Goal: Information Seeking & Learning: Learn about a topic

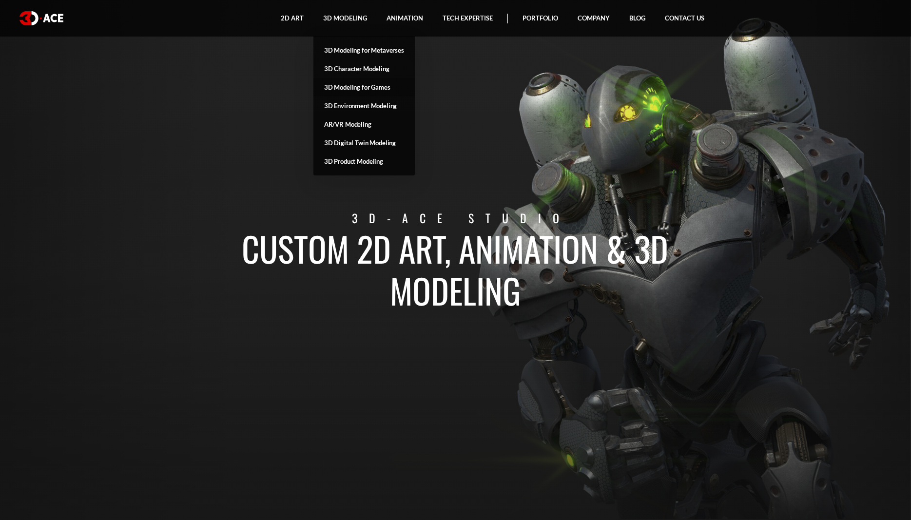
click at [358, 87] on link "3D Modeling for Games" at bounding box center [363, 87] width 101 height 19
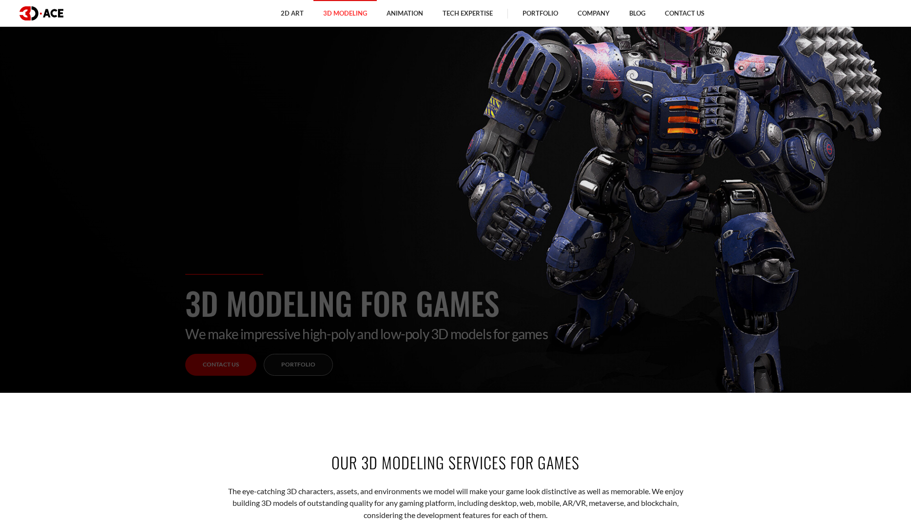
scroll to position [149, 0]
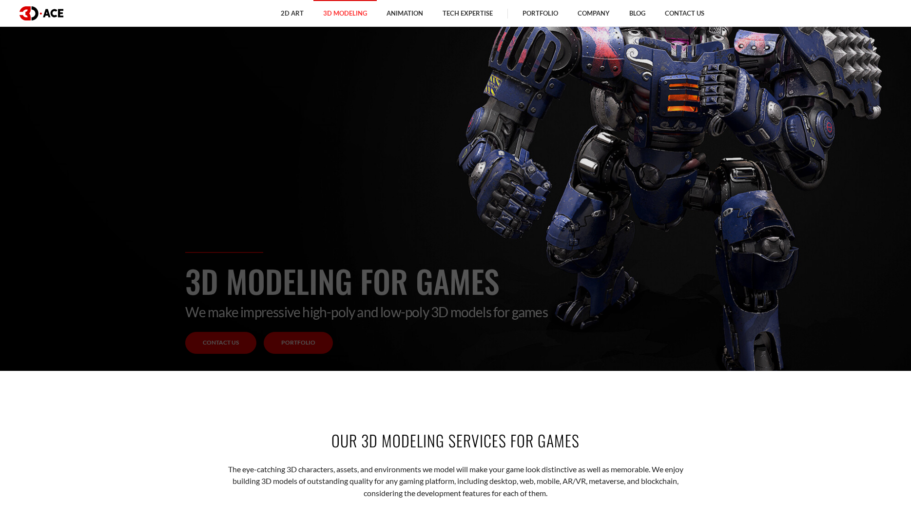
click at [280, 345] on link "Portfolio" at bounding box center [298, 343] width 69 height 22
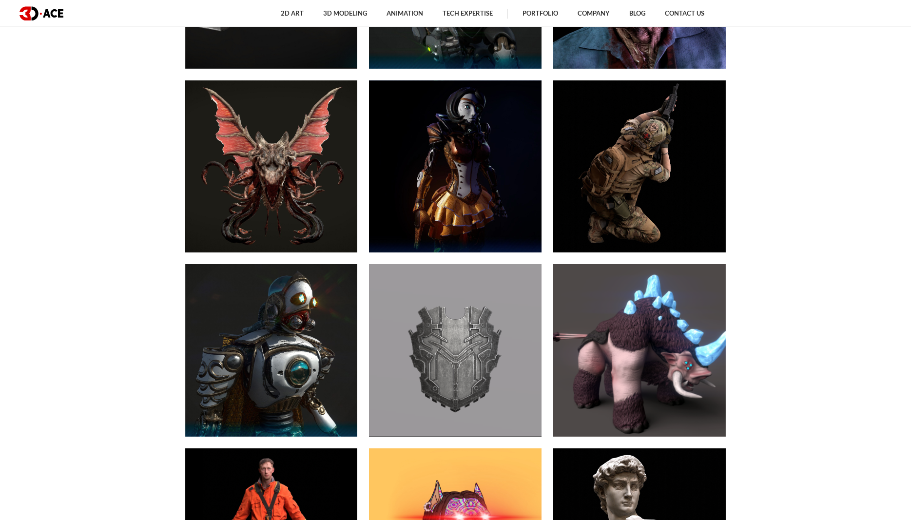
scroll to position [994, 0]
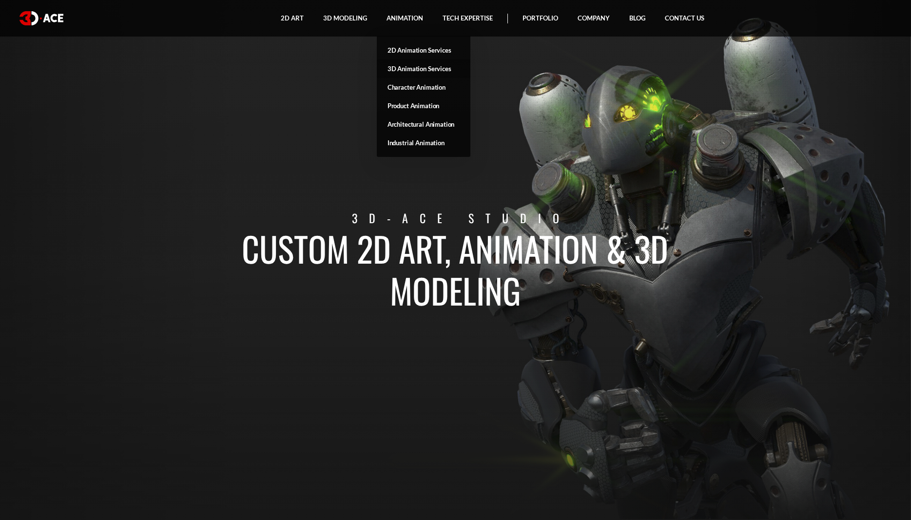
click at [406, 69] on link "3D Animation Services" at bounding box center [424, 68] width 94 height 19
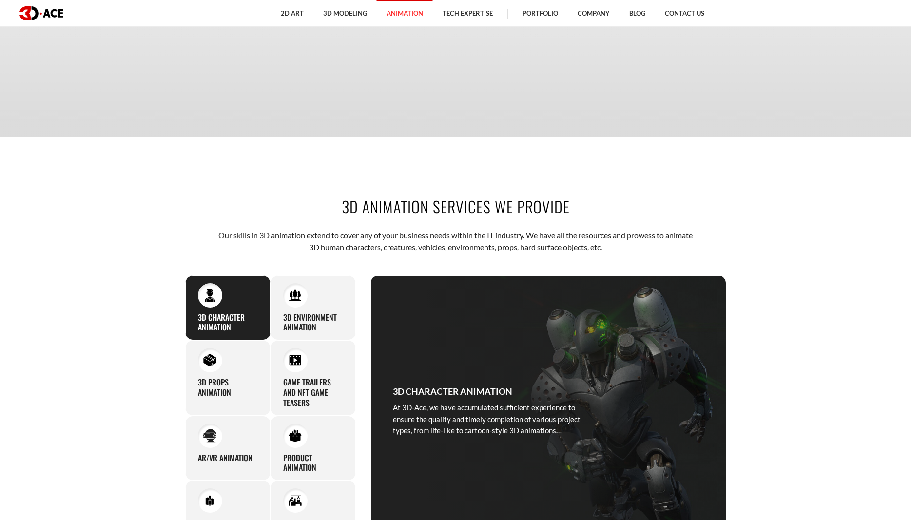
scroll to position [447, 0]
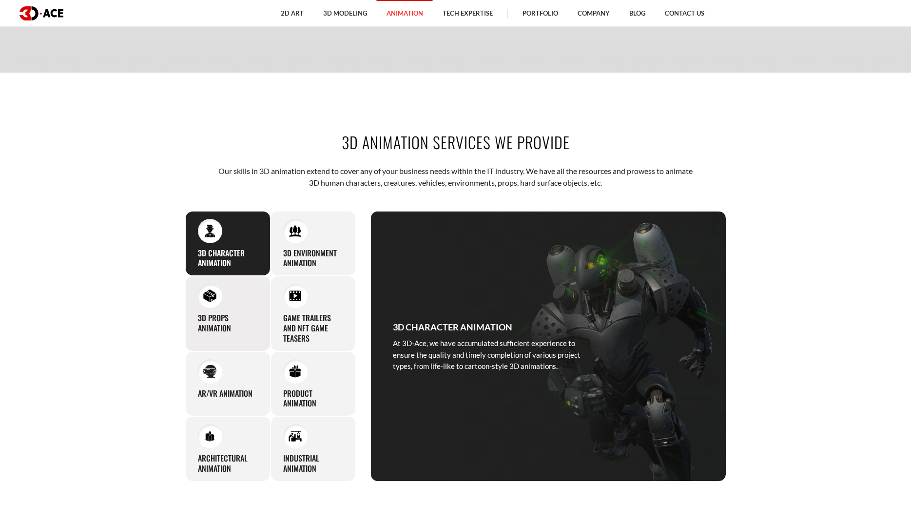
click at [208, 313] on h3 "3D Props Animation" at bounding box center [228, 323] width 60 height 20
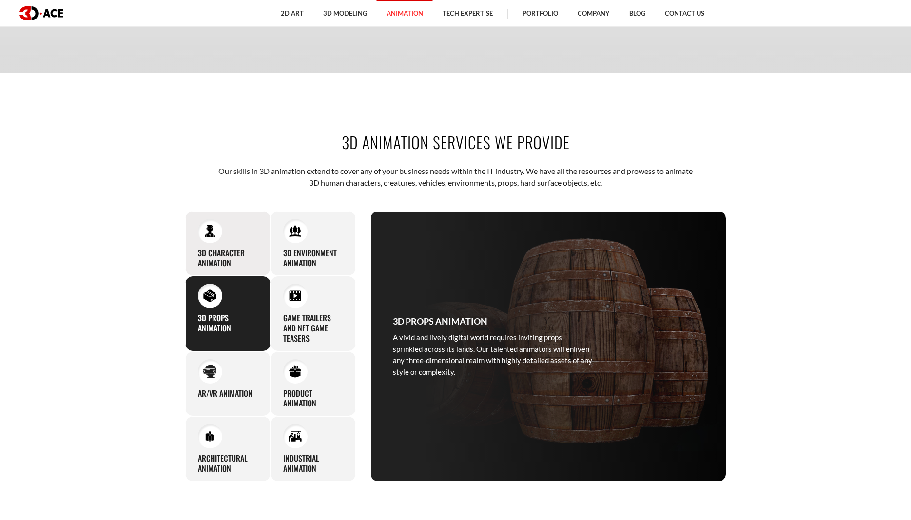
click at [217, 247] on div "3D Character Animation At 3D-Ace, we have accumulated sufficient experience to …" at bounding box center [227, 243] width 85 height 65
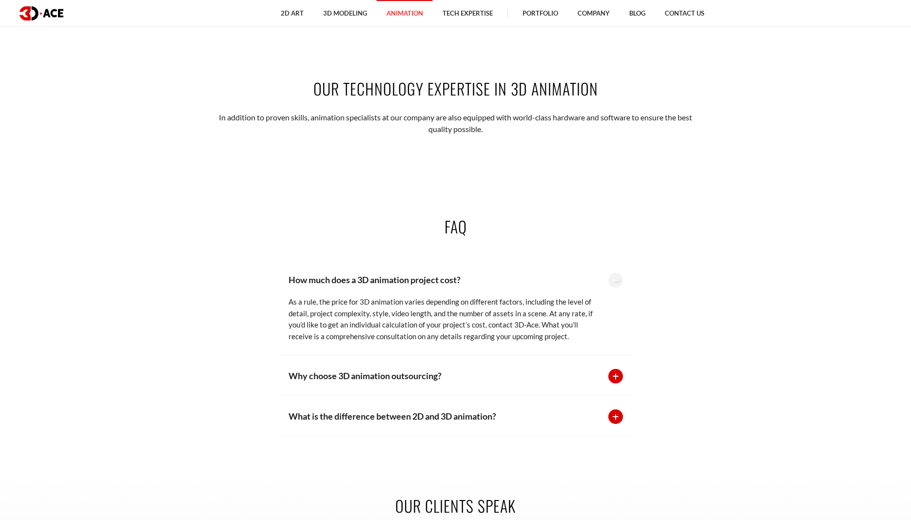
scroll to position [2039, 0]
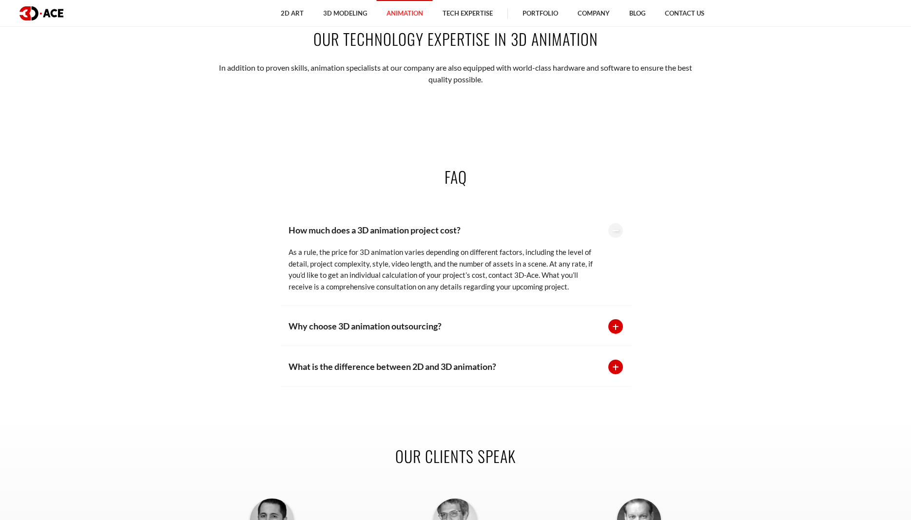
click at [500, 328] on p "Why choose 3D animation outsourcing?" at bounding box center [444, 326] width 310 height 14
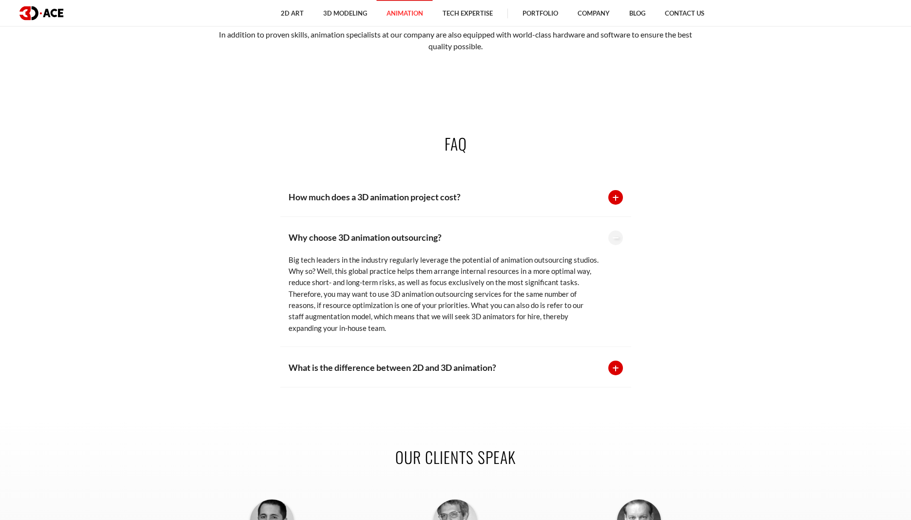
scroll to position [2088, 0]
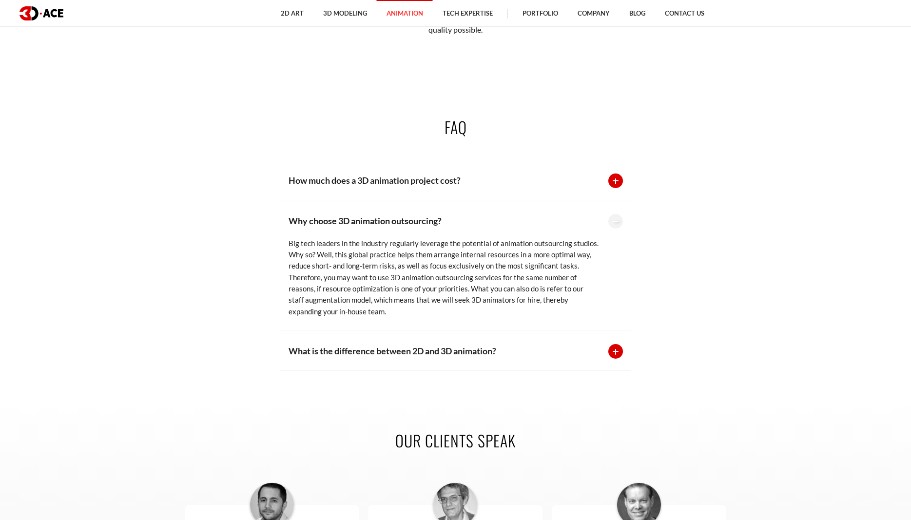
click at [477, 347] on p "What is the difference between 2D and 3D animation?" at bounding box center [444, 351] width 310 height 14
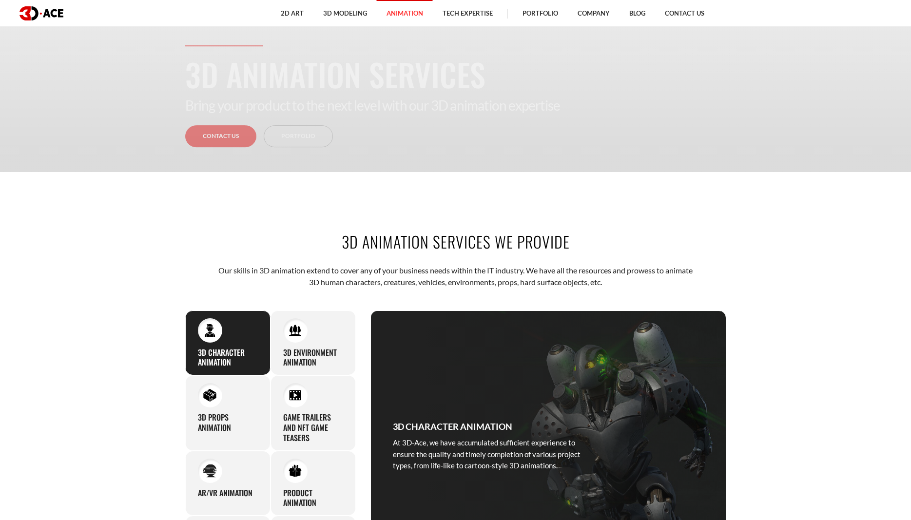
scroll to position [0, 0]
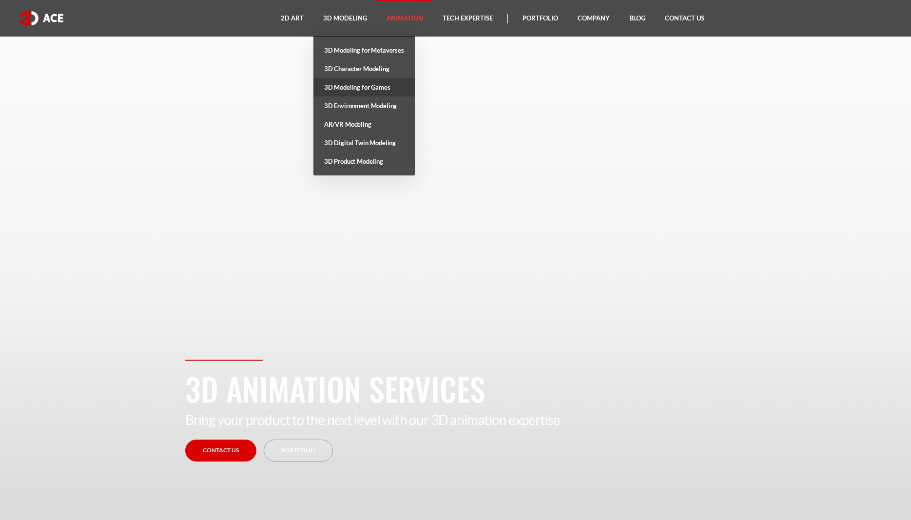
click at [360, 87] on link "3D Modeling for Games" at bounding box center [363, 87] width 101 height 19
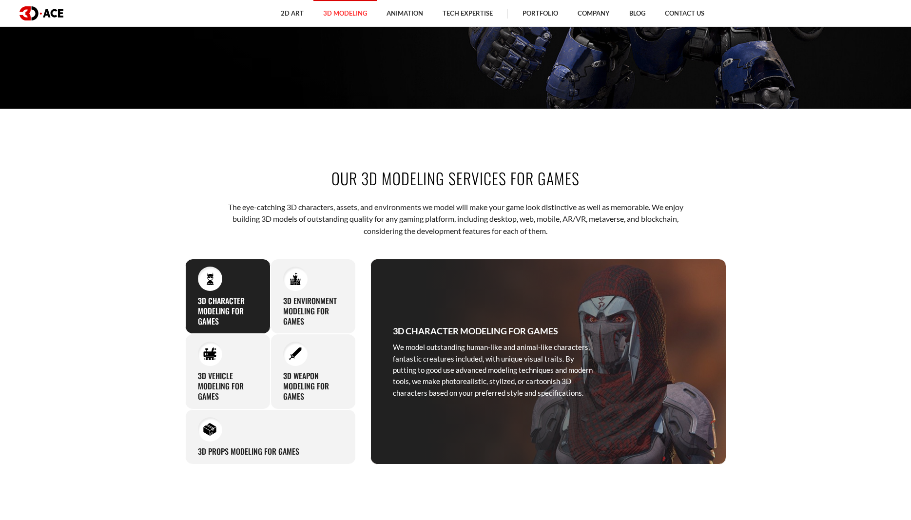
scroll to position [547, 0]
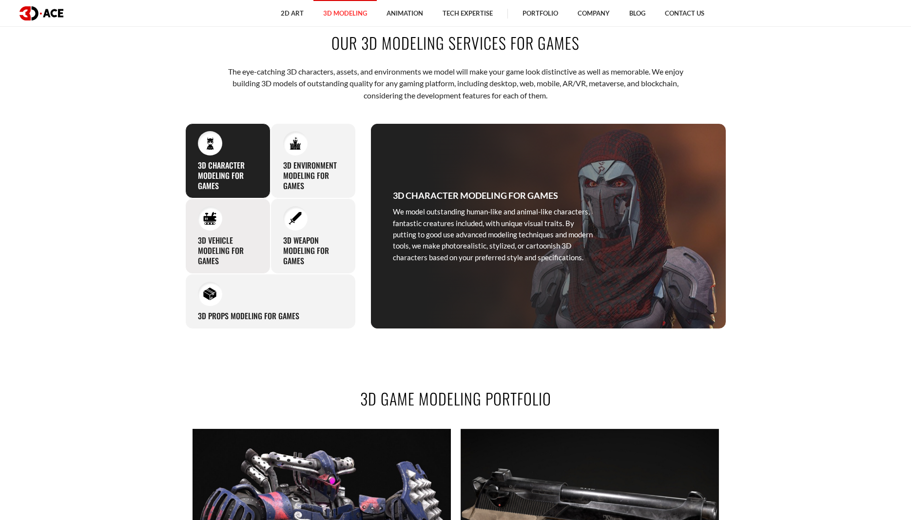
click at [215, 243] on h3 "3D Vehicle Modeling for Games" at bounding box center [228, 250] width 60 height 30
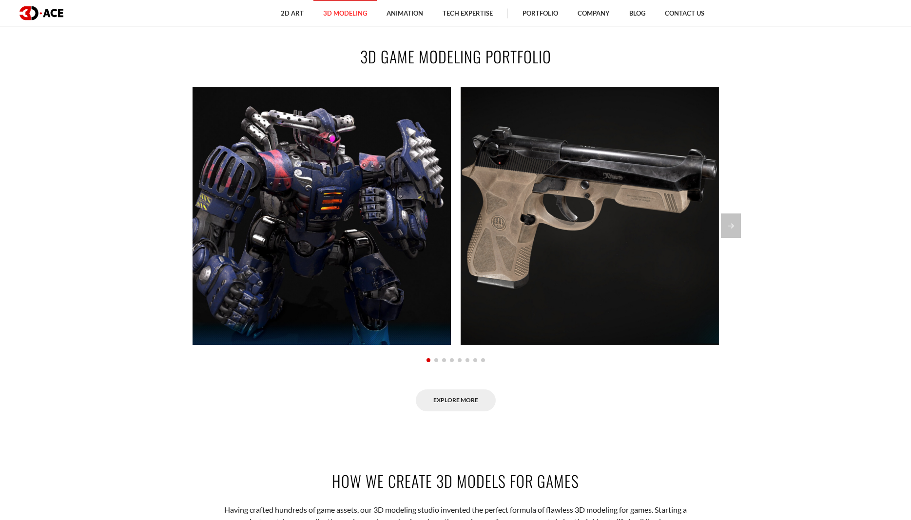
scroll to position [895, 0]
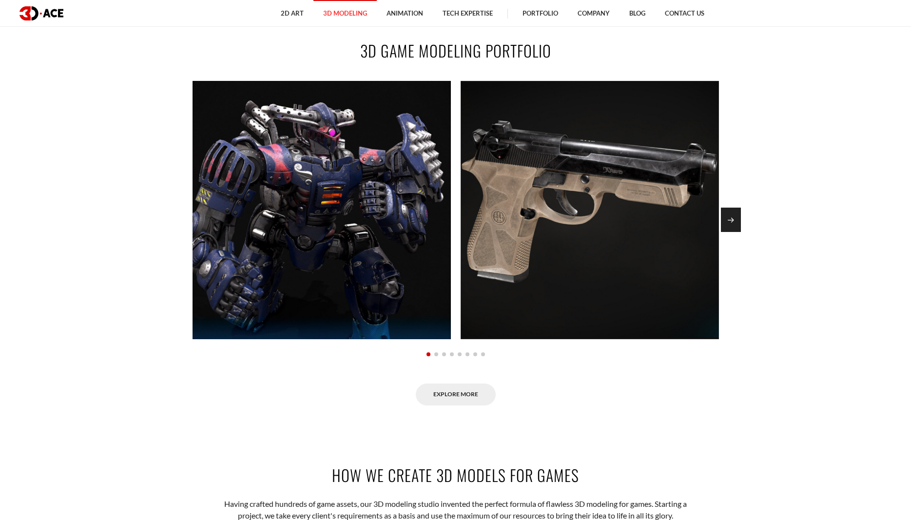
click at [736, 214] on div "Next slide" at bounding box center [731, 220] width 20 height 24
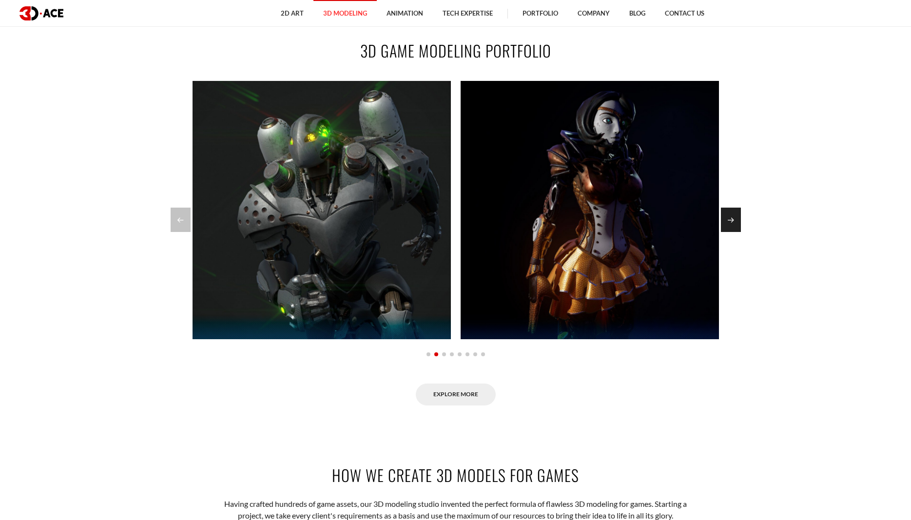
click at [736, 216] on div "Next slide" at bounding box center [731, 220] width 20 height 24
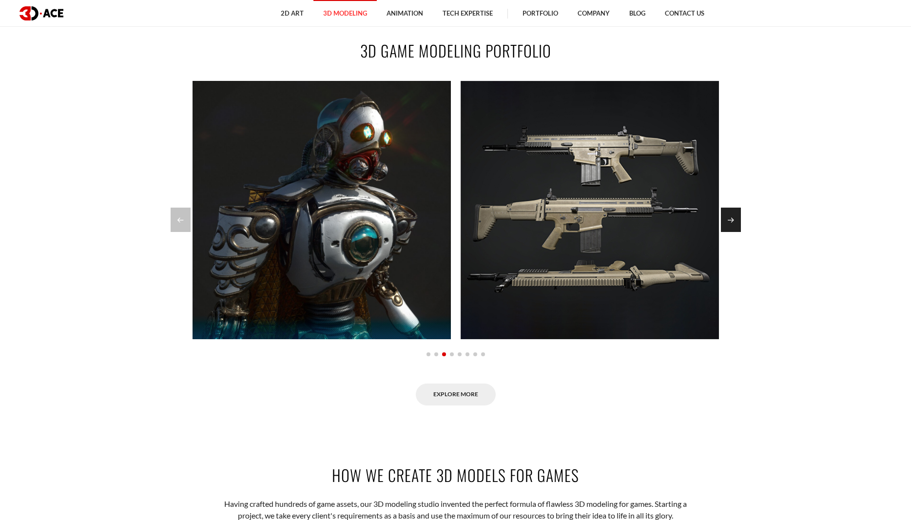
click at [736, 216] on div "Next slide" at bounding box center [731, 220] width 20 height 24
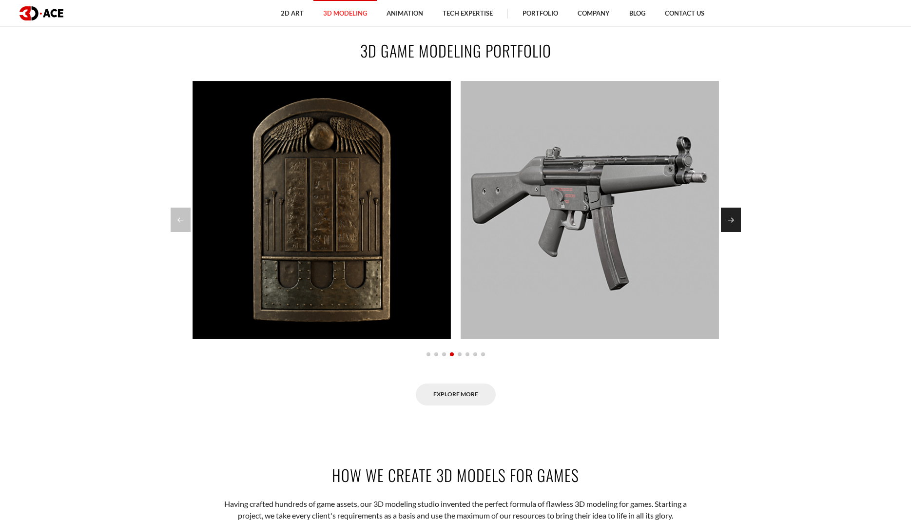
click at [736, 216] on div "Next slide" at bounding box center [731, 220] width 20 height 24
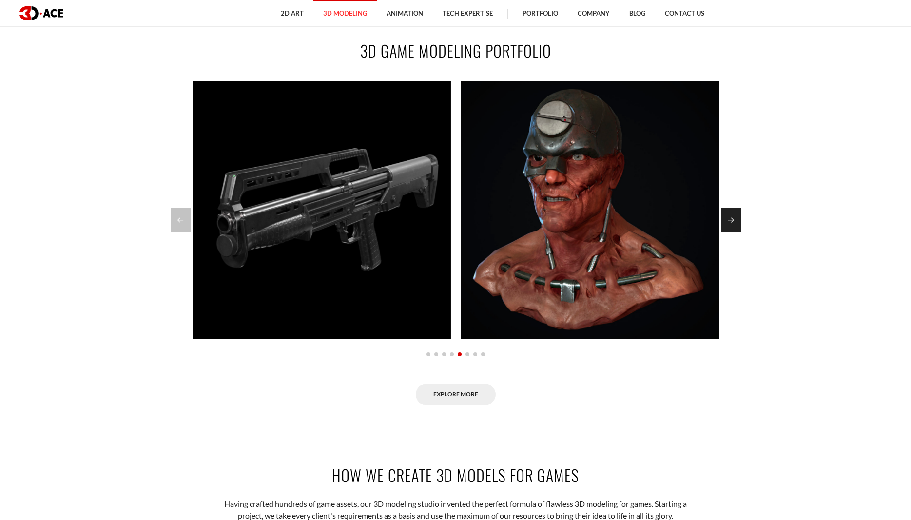
click at [736, 216] on div "Next slide" at bounding box center [731, 220] width 20 height 24
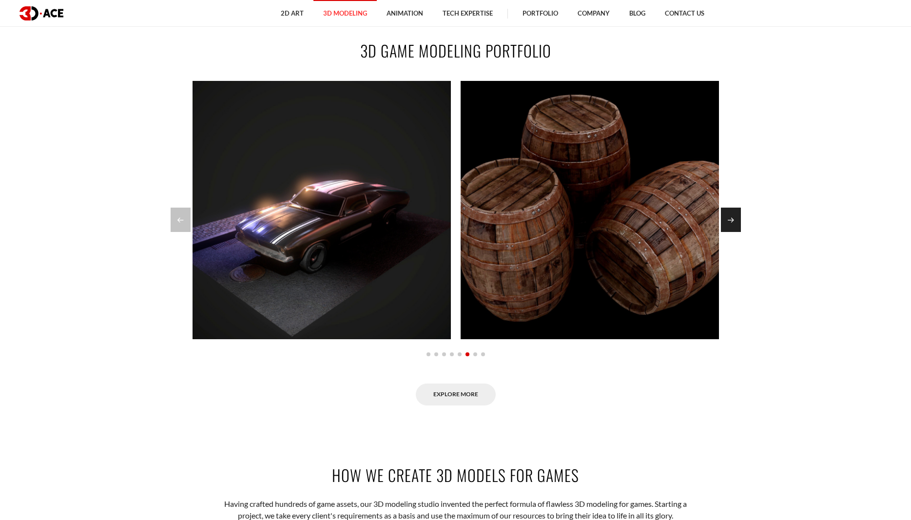
click at [736, 216] on div "Next slide" at bounding box center [731, 220] width 20 height 24
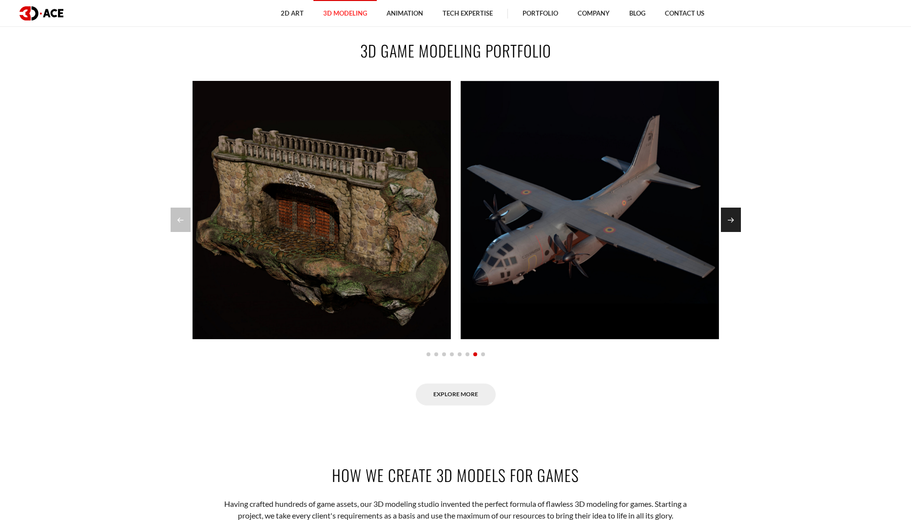
click at [736, 216] on div "Next slide" at bounding box center [731, 220] width 20 height 24
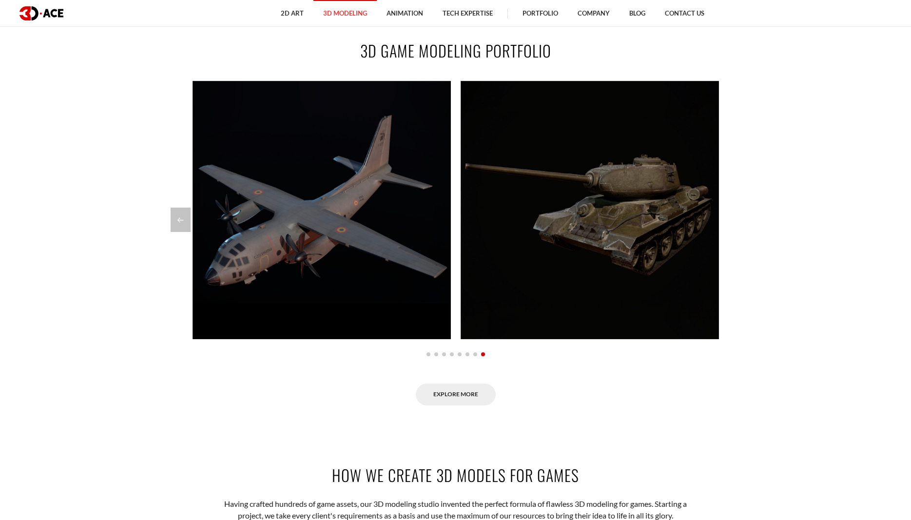
click at [736, 216] on div at bounding box center [456, 220] width 570 height 24
